Goal: Find specific page/section: Find specific page/section

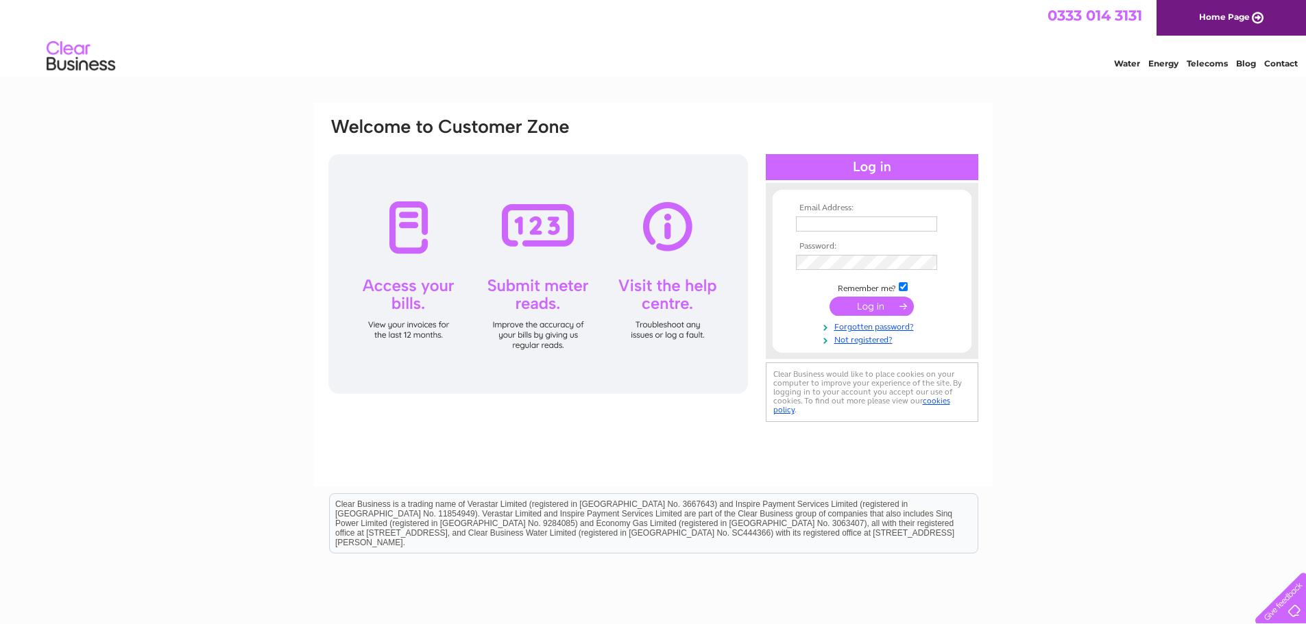
type input "lynn@elliothenderson.co.uk"
click at [865, 302] on input "submit" at bounding box center [871, 306] width 84 height 19
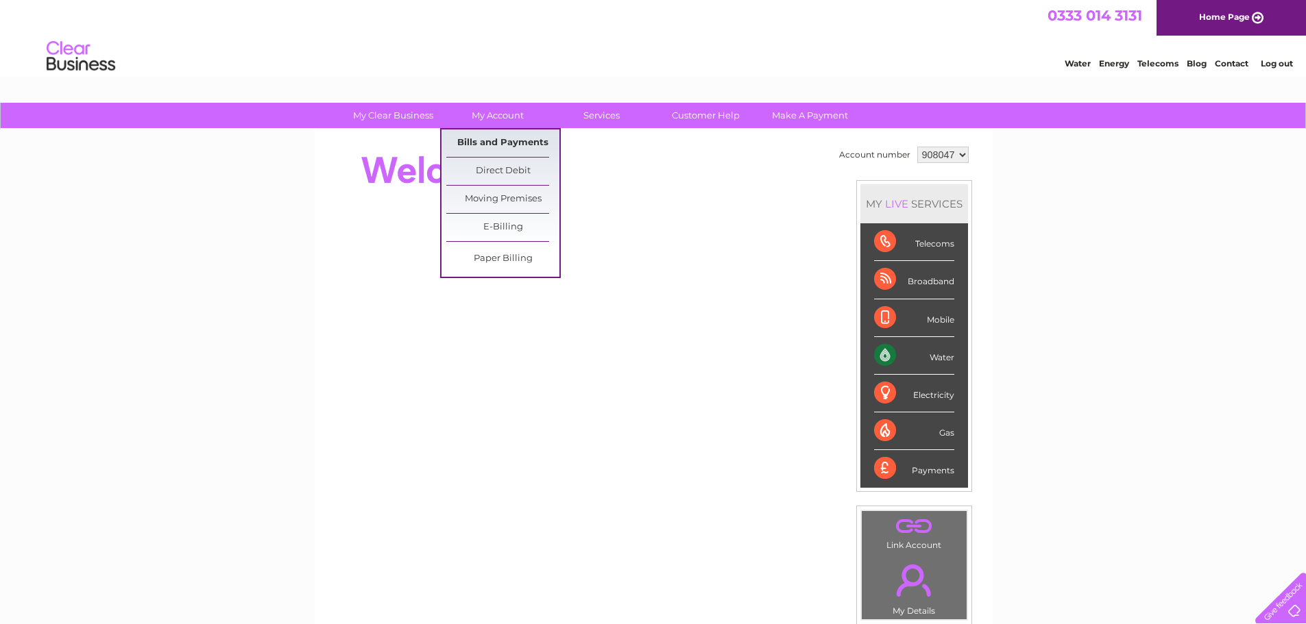
click at [500, 144] on link "Bills and Payments" at bounding box center [502, 143] width 113 height 27
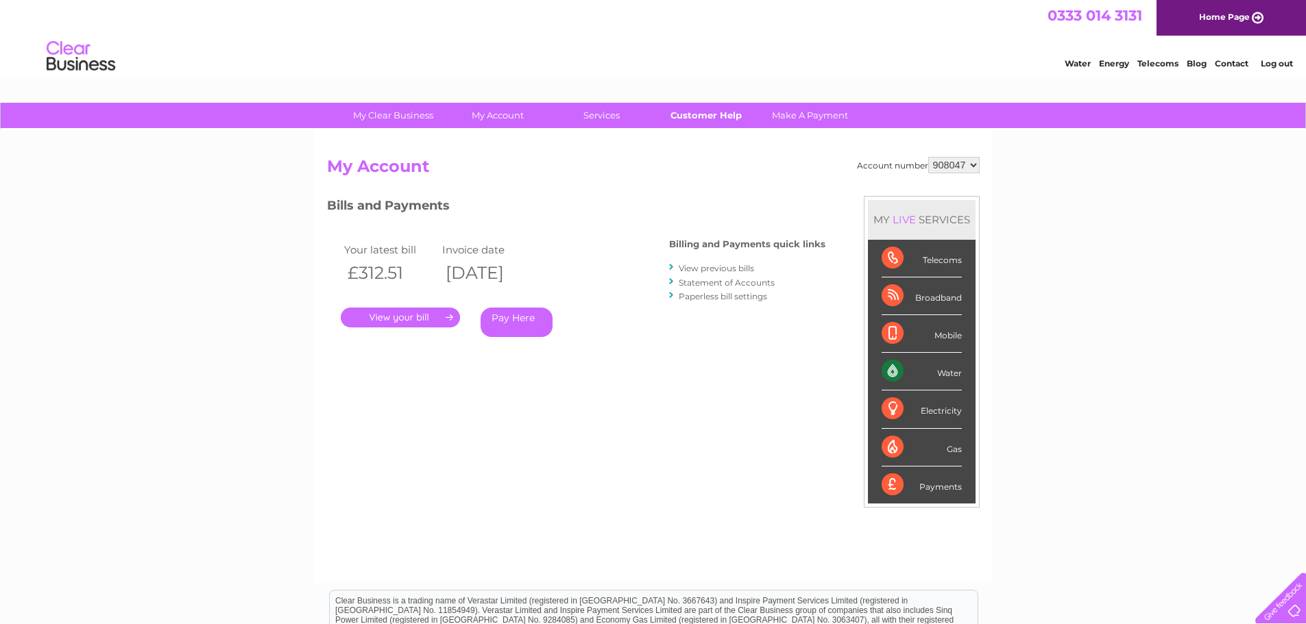
click at [716, 112] on link "Customer Help" at bounding box center [705, 115] width 113 height 25
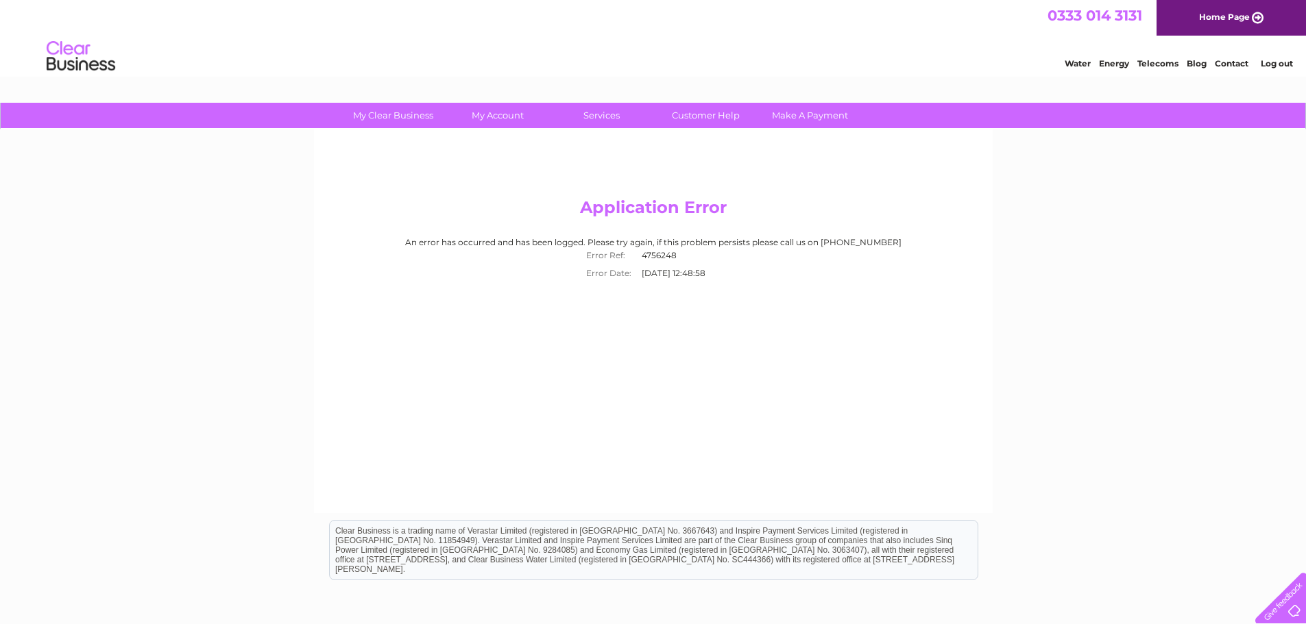
click at [1278, 61] on link "Log out" at bounding box center [1277, 63] width 32 height 10
